Goal: Download file/media

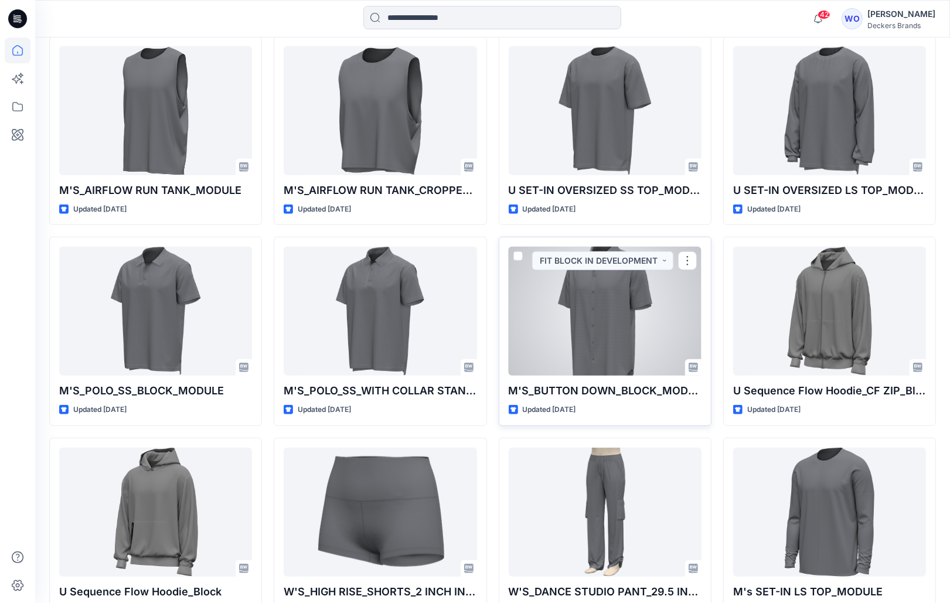
scroll to position [747, 0]
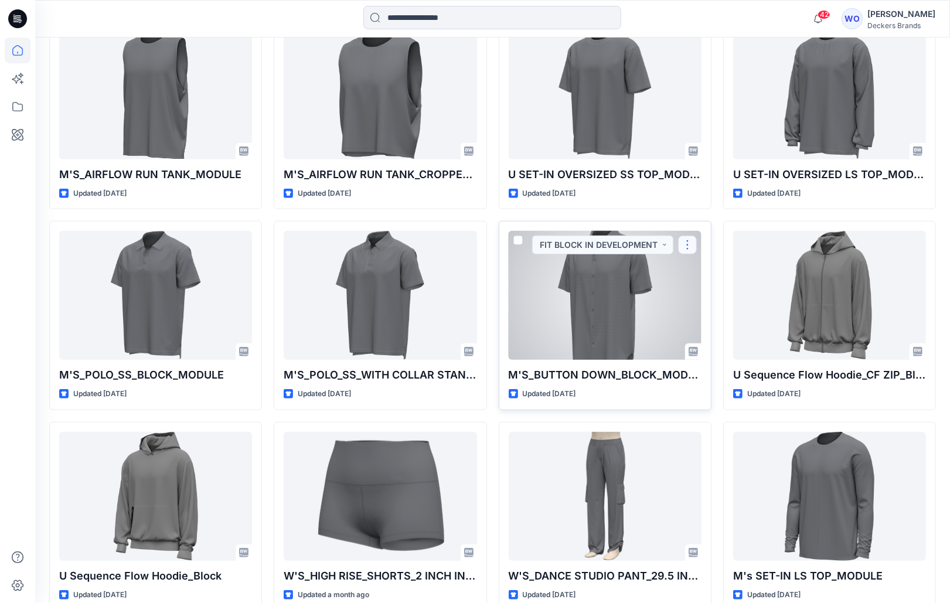
click at [689, 240] on button "button" at bounding box center [687, 245] width 19 height 19
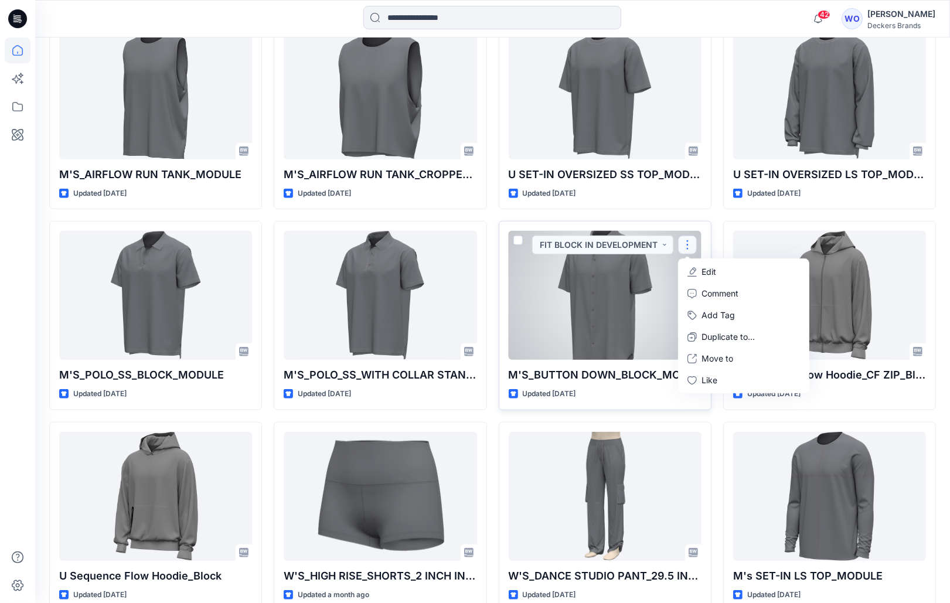
click at [640, 285] on div at bounding box center [605, 295] width 193 height 129
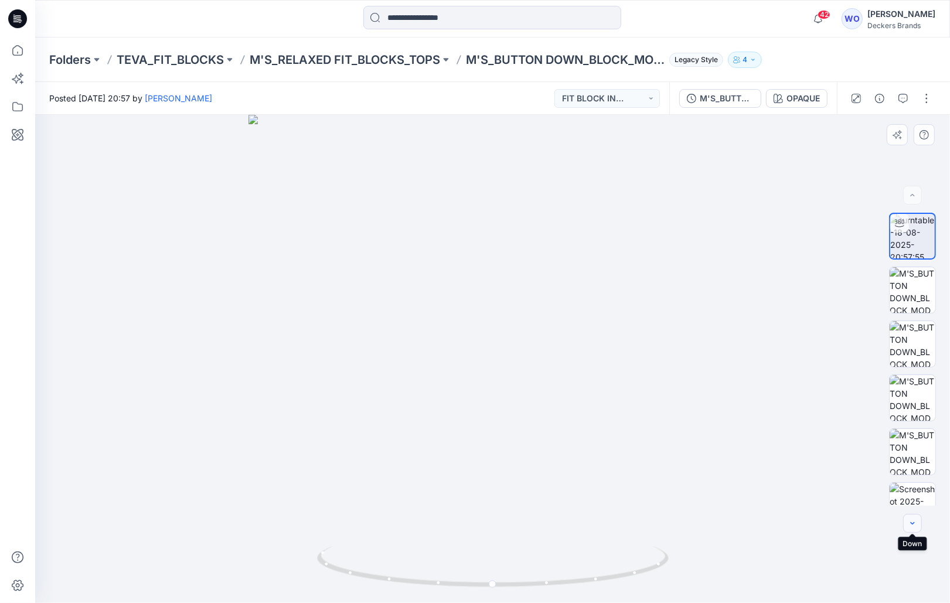
click at [914, 523] on icon "button" at bounding box center [912, 523] width 9 height 9
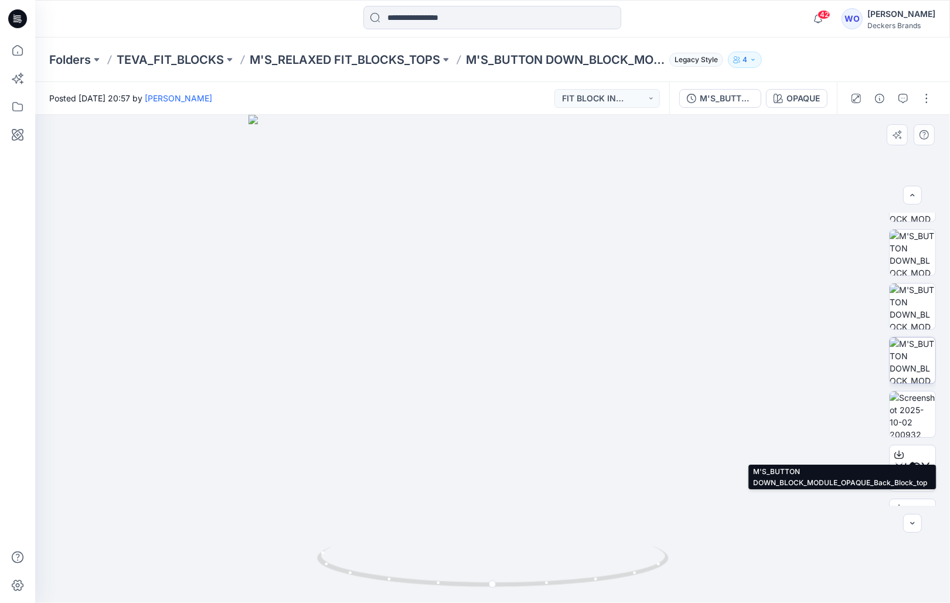
scroll to position [131, 0]
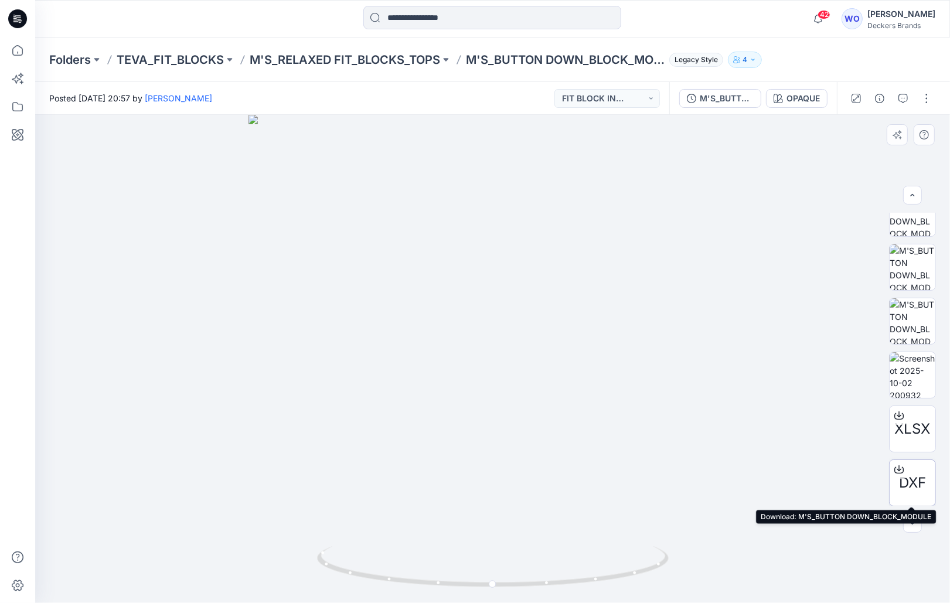
click at [912, 475] on span "DXF" at bounding box center [912, 482] width 27 height 21
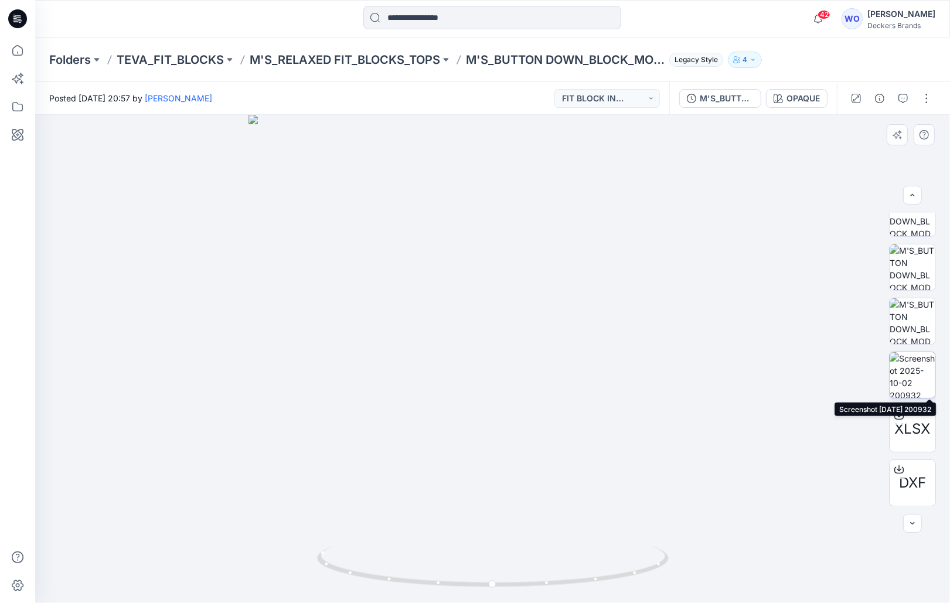
click at [904, 369] on img at bounding box center [913, 375] width 46 height 46
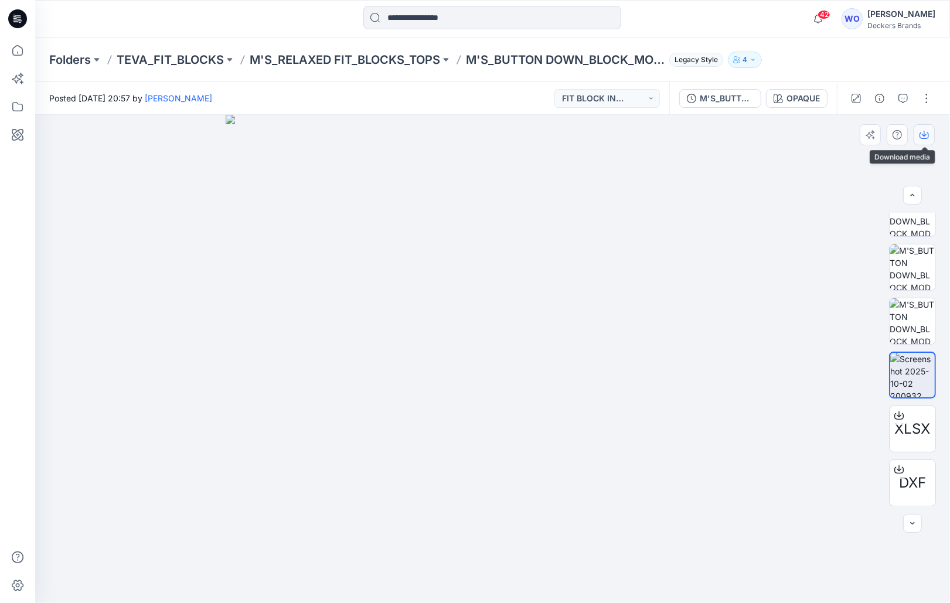
click at [922, 134] on icon "button" at bounding box center [924, 134] width 9 height 9
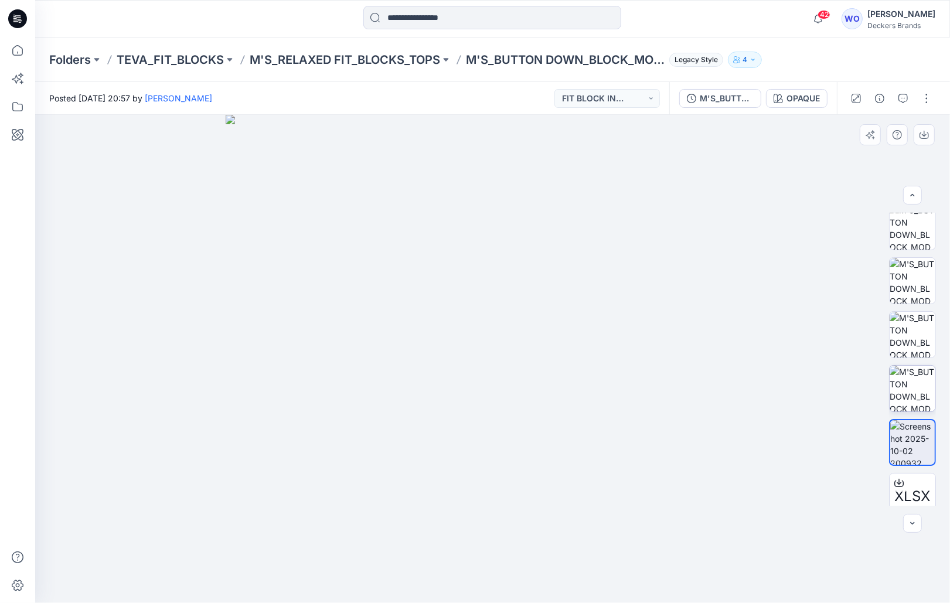
scroll to position [0, 0]
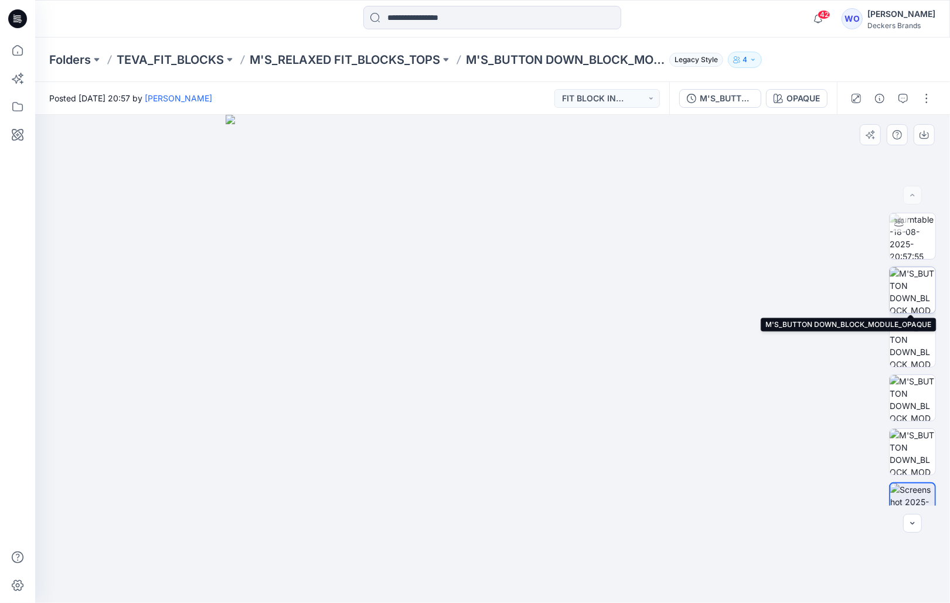
click at [913, 289] on img at bounding box center [913, 290] width 46 height 46
